Goal: Transaction & Acquisition: Purchase product/service

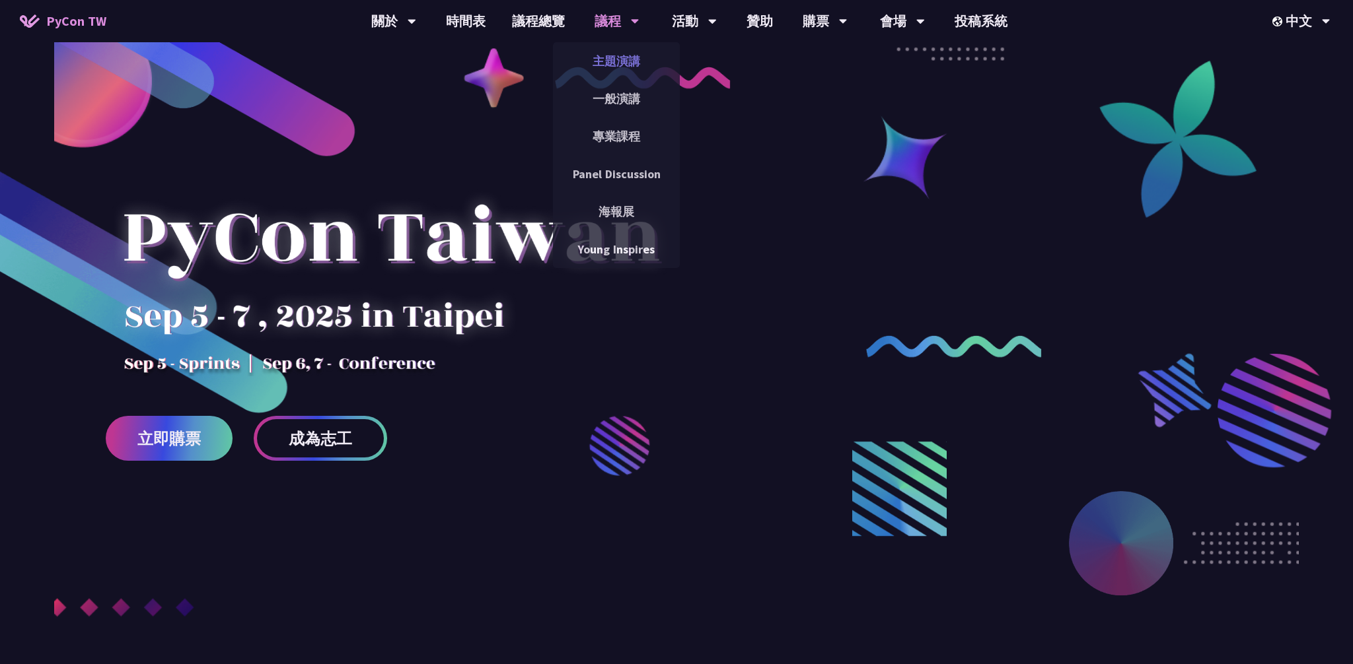
click at [621, 58] on link "主題演講" at bounding box center [616, 61] width 127 height 31
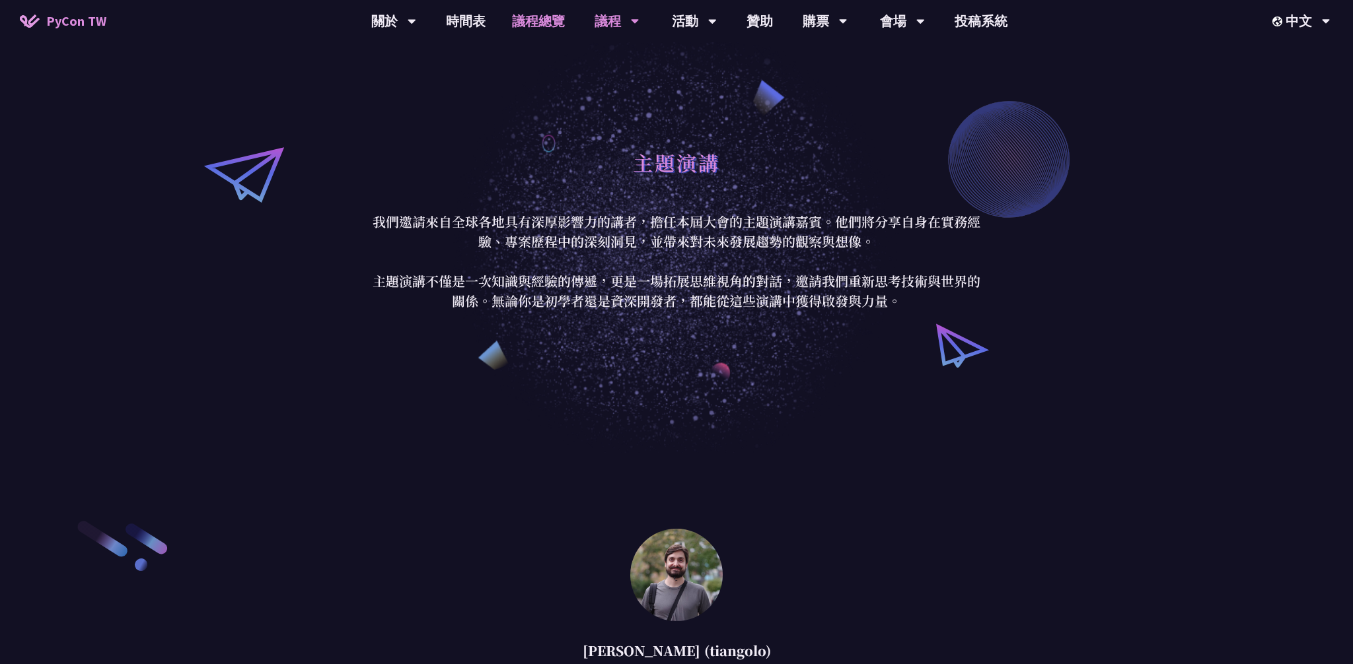
click at [531, 13] on link "議程總覽" at bounding box center [538, 21] width 79 height 42
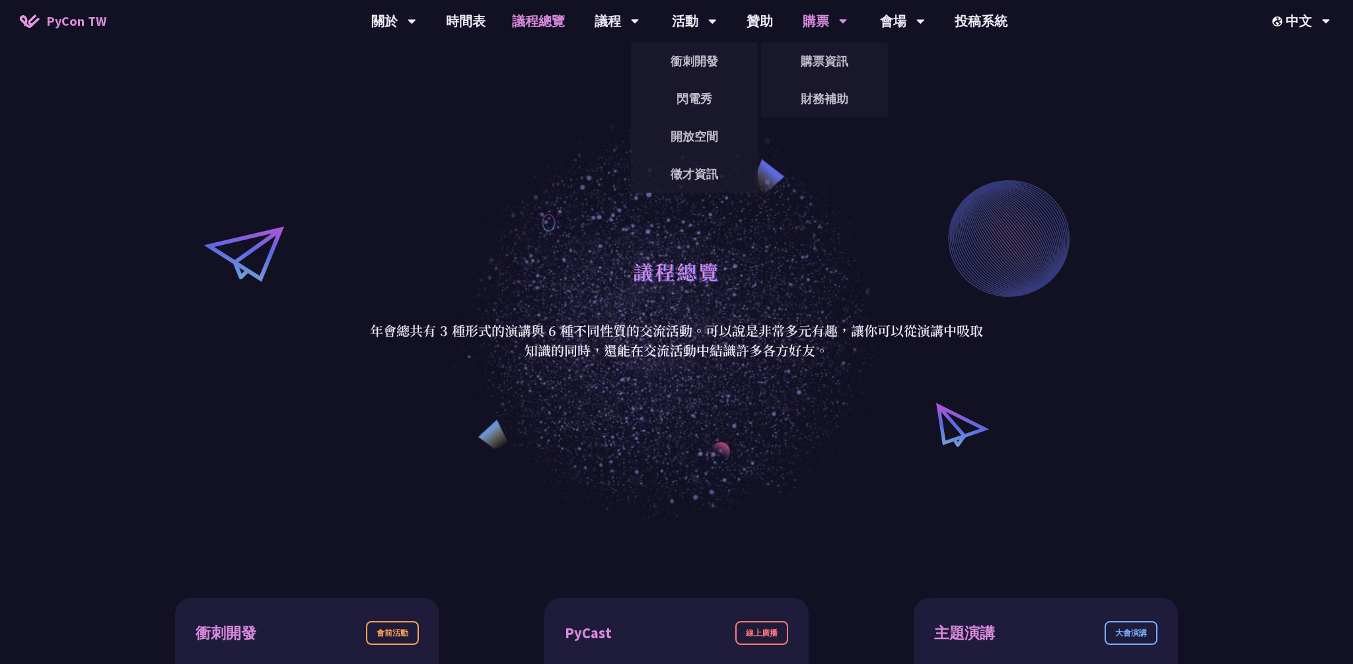
click at [830, 19] on div "購票" at bounding box center [824, 21] width 45 height 42
click at [820, 69] on link "購票資訊" at bounding box center [824, 61] width 127 height 31
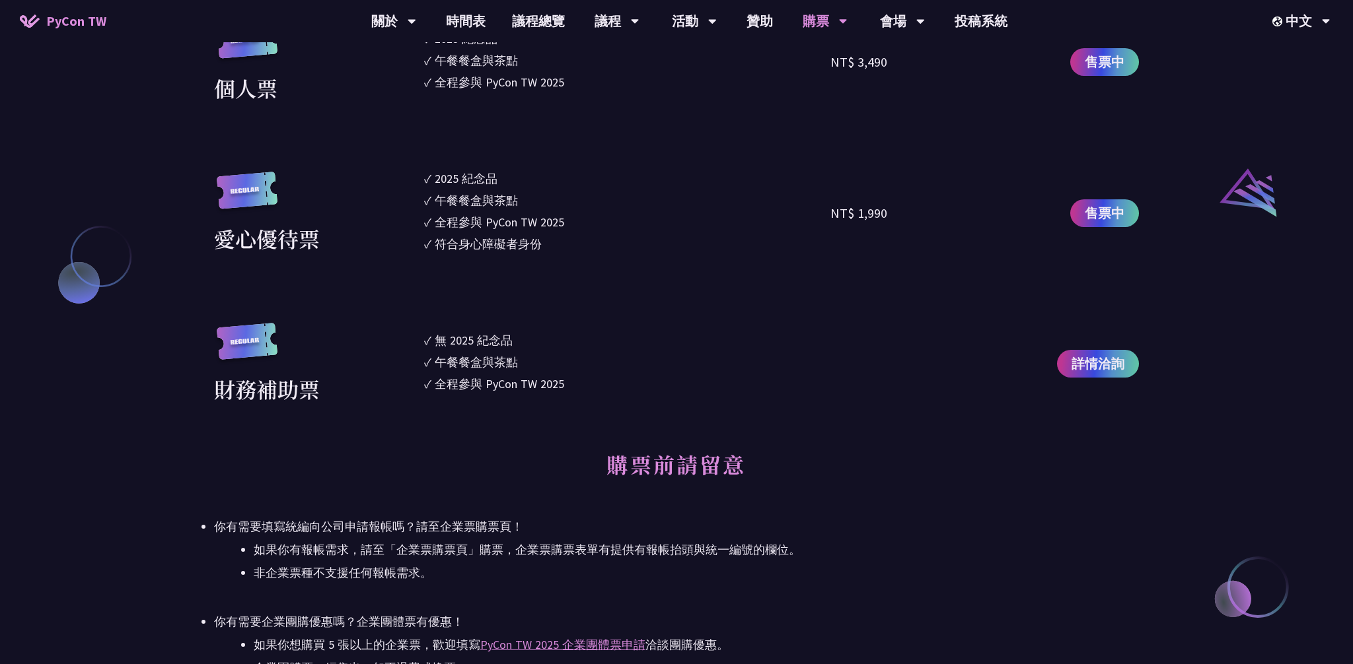
scroll to position [1800, 0]
